Goal: Complete application form

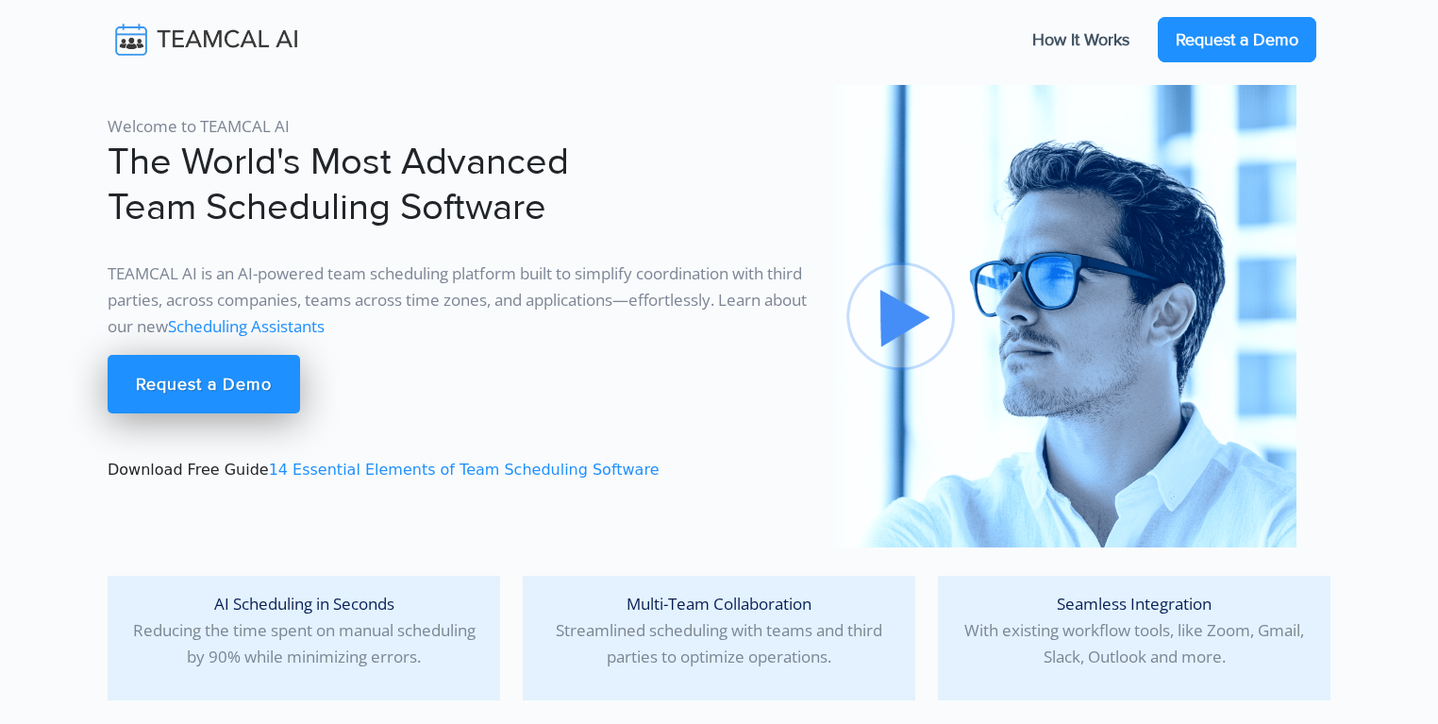
click at [1219, 43] on link "Request a Demo" at bounding box center [1237, 39] width 159 height 45
click at [190, 39] on img at bounding box center [220, 40] width 225 height 40
click at [1196, 47] on link "Request a Demo" at bounding box center [1237, 39] width 159 height 45
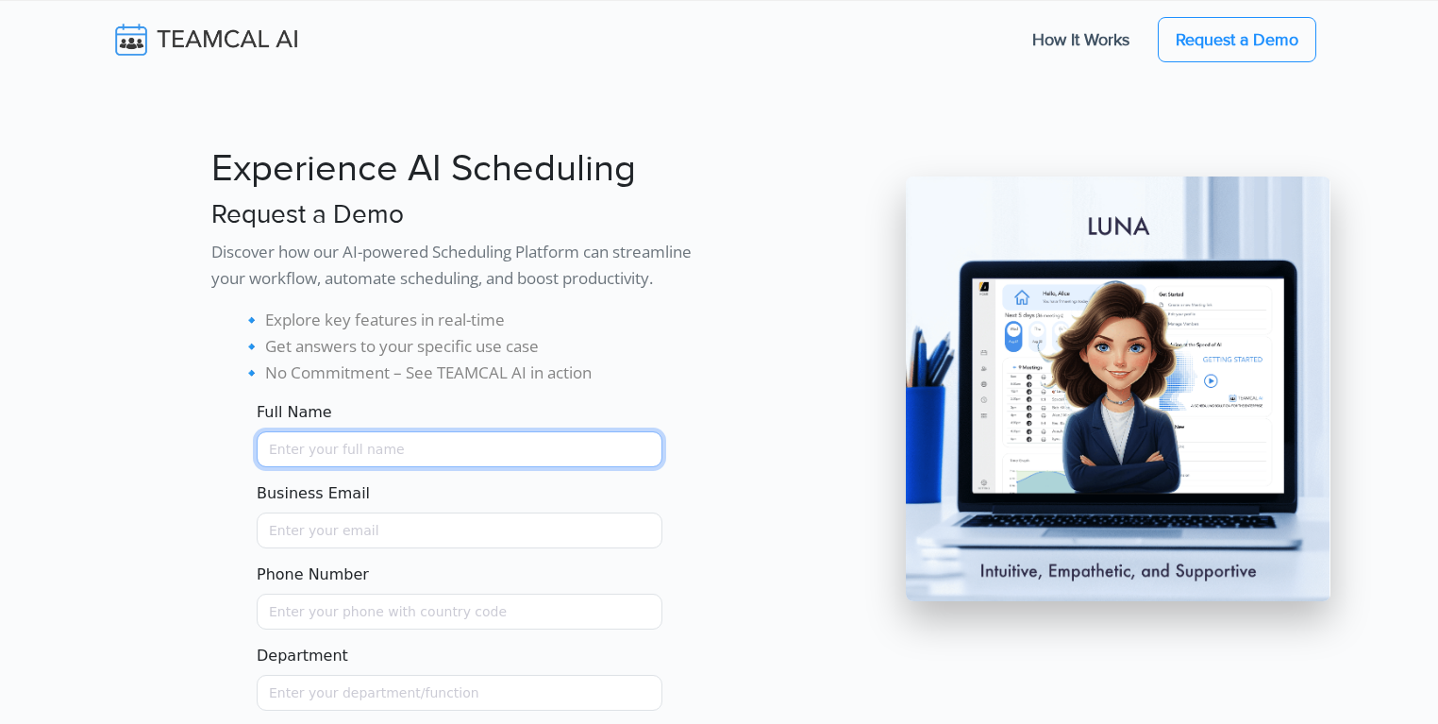
click at [347, 446] on input "Full Name" at bounding box center [460, 449] width 406 height 36
type input "[PERSON_NAME]"
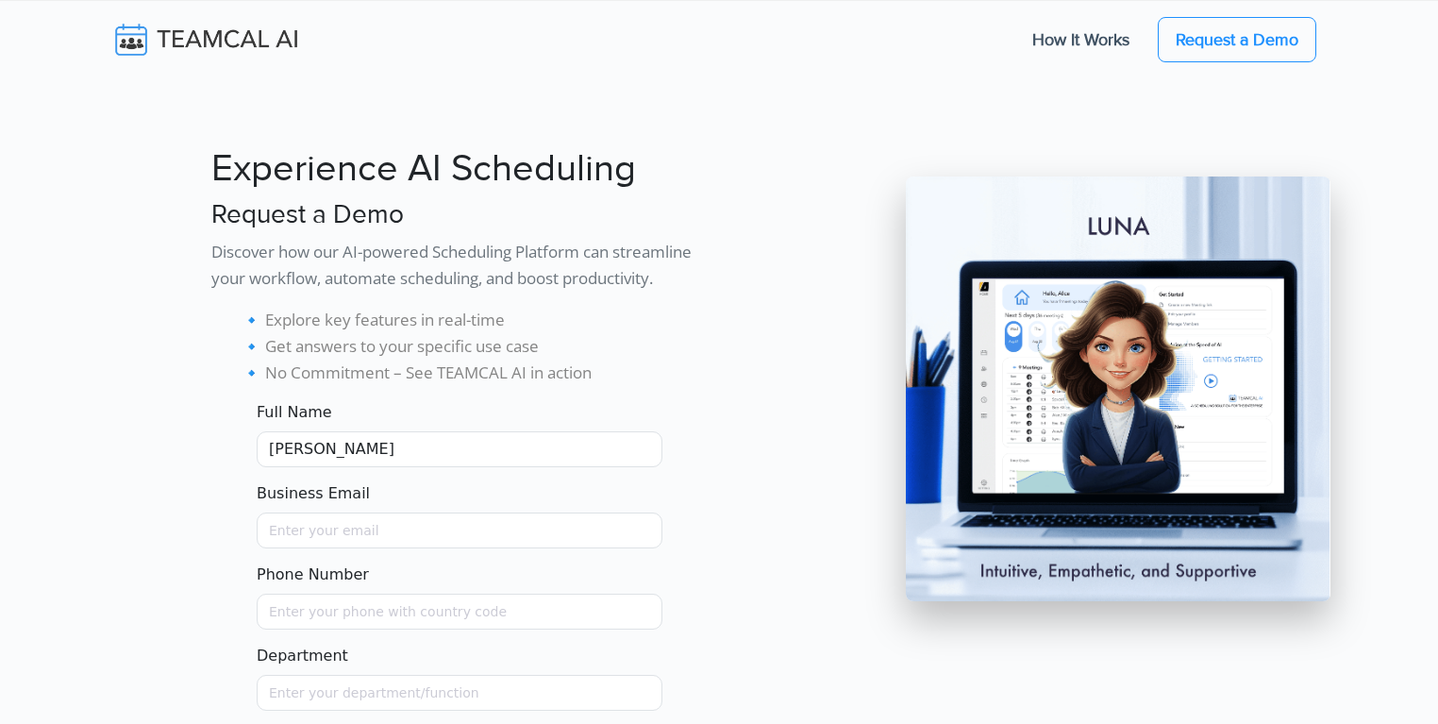
type input "[PERSON_NAME][EMAIL_ADDRESS][PERSON_NAME][DOMAIN_NAME]"
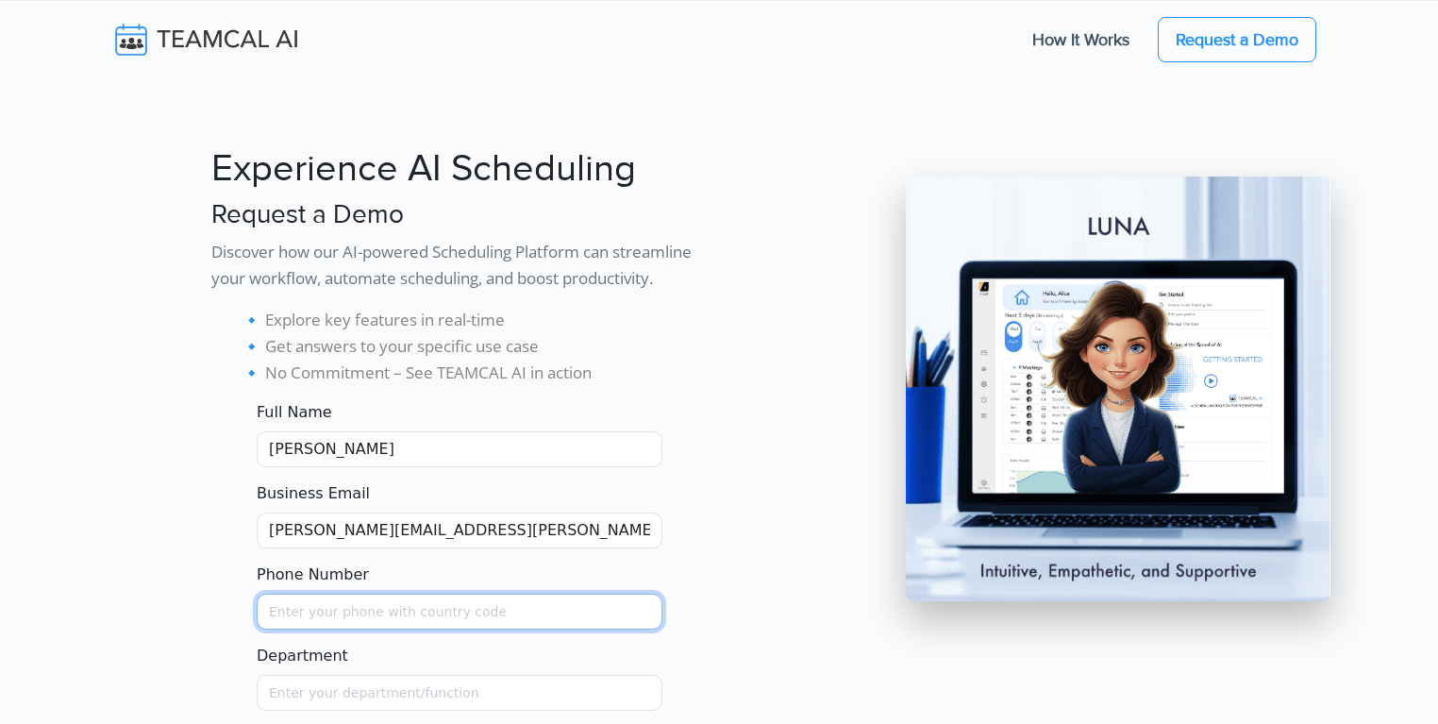
type input "9258644697"
click at [223, 37] on img at bounding box center [220, 40] width 225 height 40
